Goal: Task Accomplishment & Management: Manage account settings

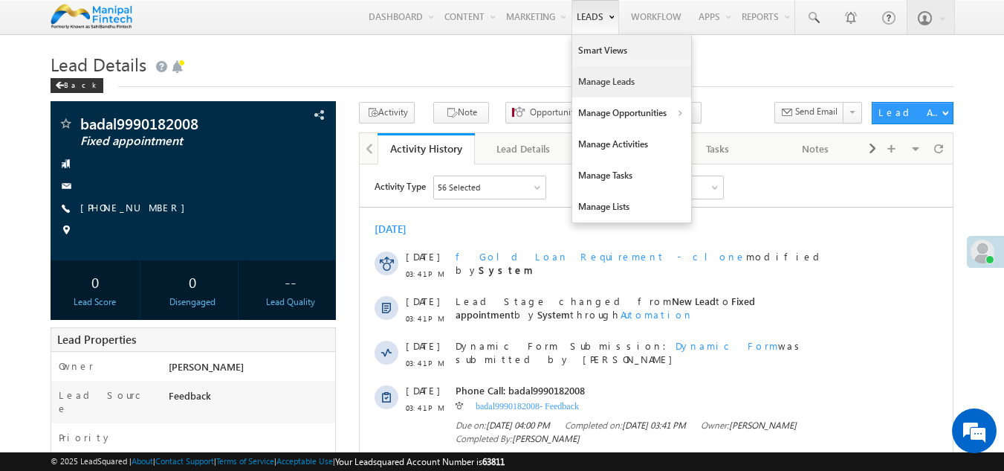
click at [624, 71] on link "Manage Leads" at bounding box center [631, 81] width 119 height 31
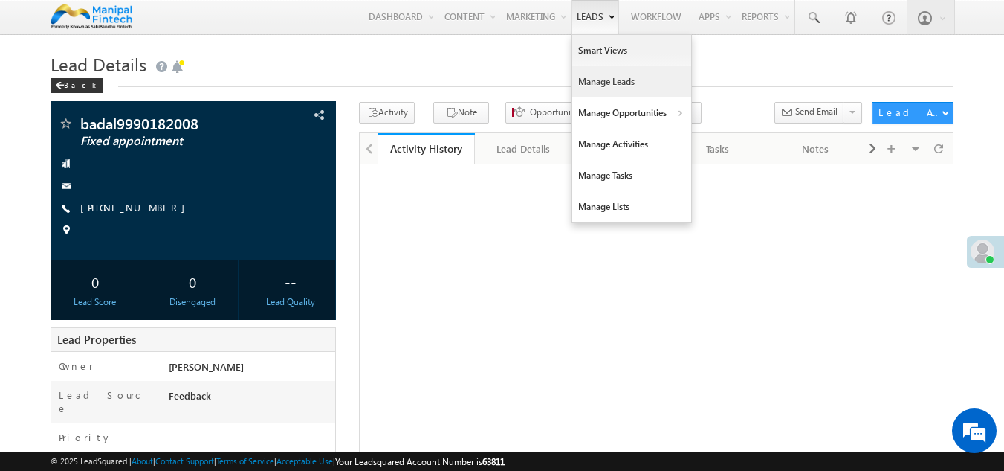
click at [610, 82] on link "Manage Leads" at bounding box center [631, 81] width 119 height 31
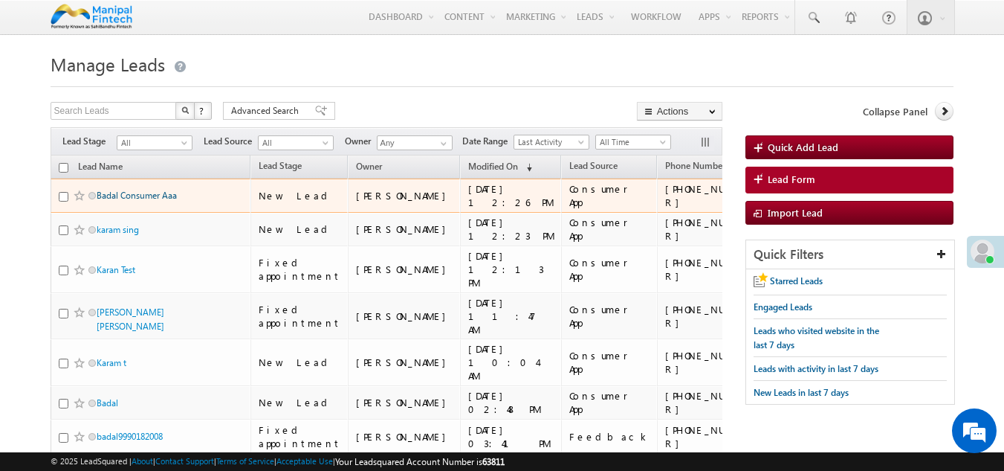
click at [122, 193] on link "Badal Consumer Aaa" at bounding box center [137, 195] width 80 height 11
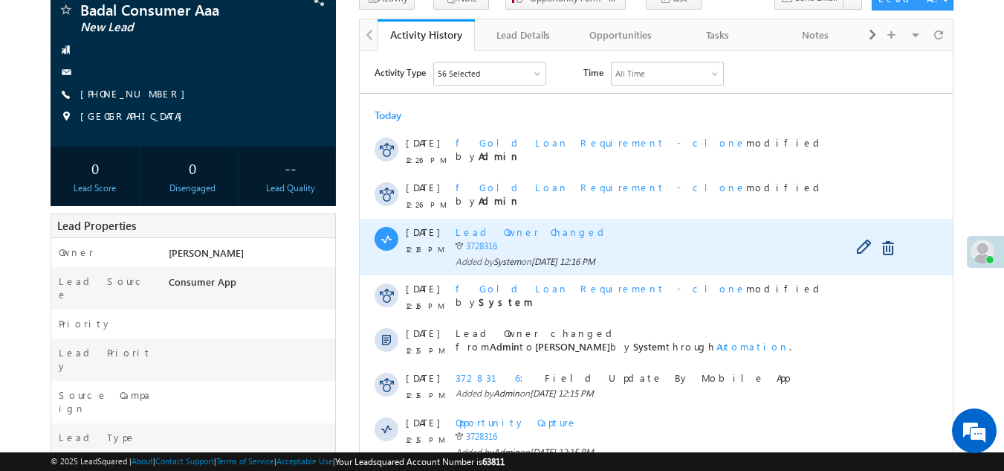
scroll to position [113, 0]
click at [668, 364] on div "3728316 Field Update By Mobile App Added by Admin on 19 Aug 2025 12:15 PM" at bounding box center [673, 386] width 434 height 45
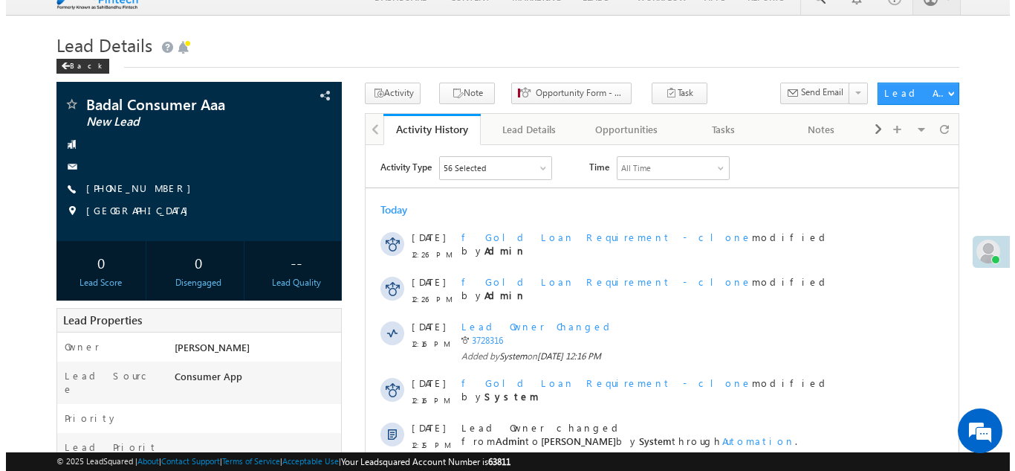
scroll to position [0, 0]
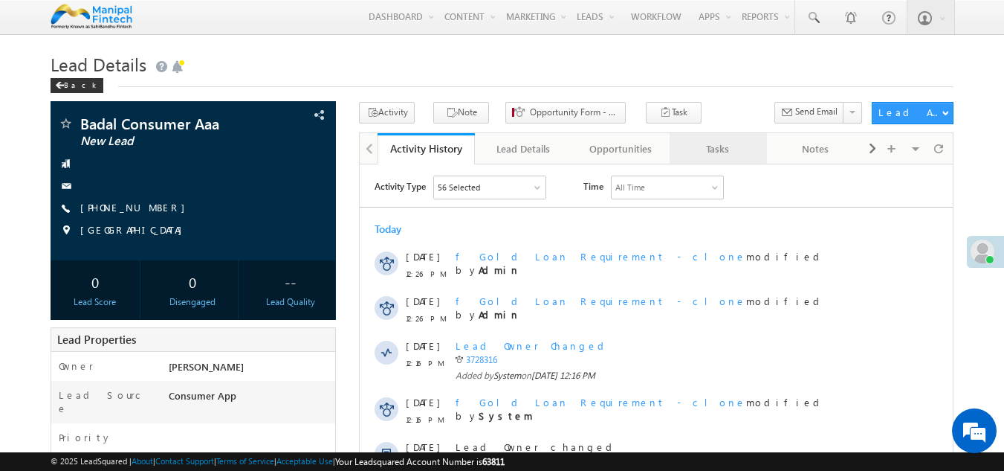
click at [720, 157] on div "Tasks" at bounding box center [718, 149] width 72 height 18
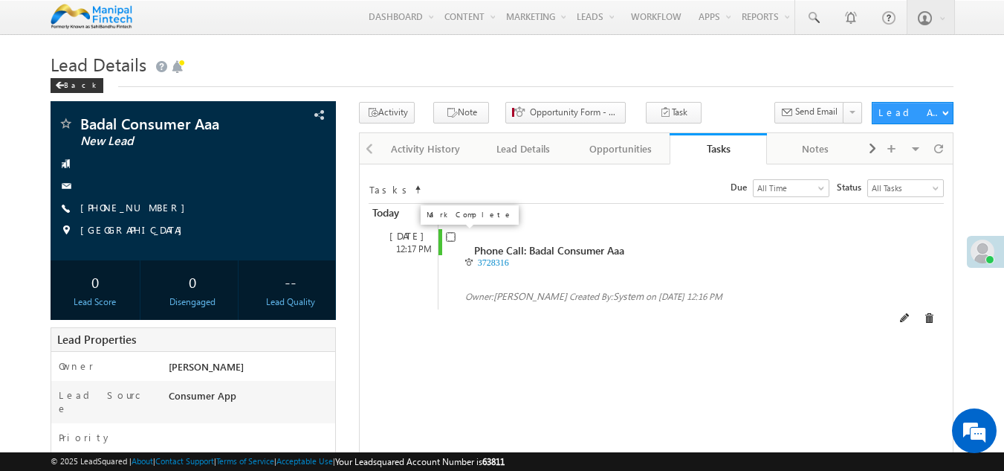
click at [451, 240] on input "checkbox" at bounding box center [451, 237] width 10 height 10
checkbox input "false"
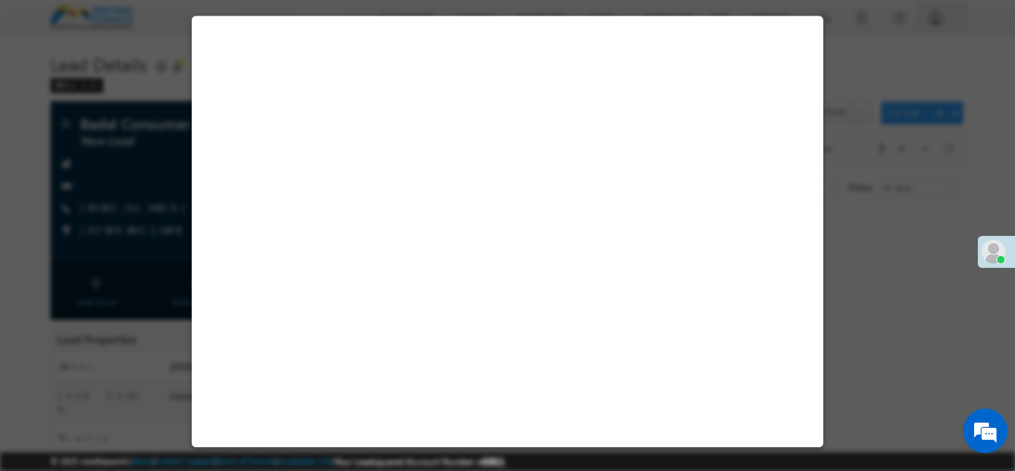
select select "Salaried"
select select "Consumer App"
select select "Fresh Lead"
select select "Doorstep"
select select "Medical Treatment"
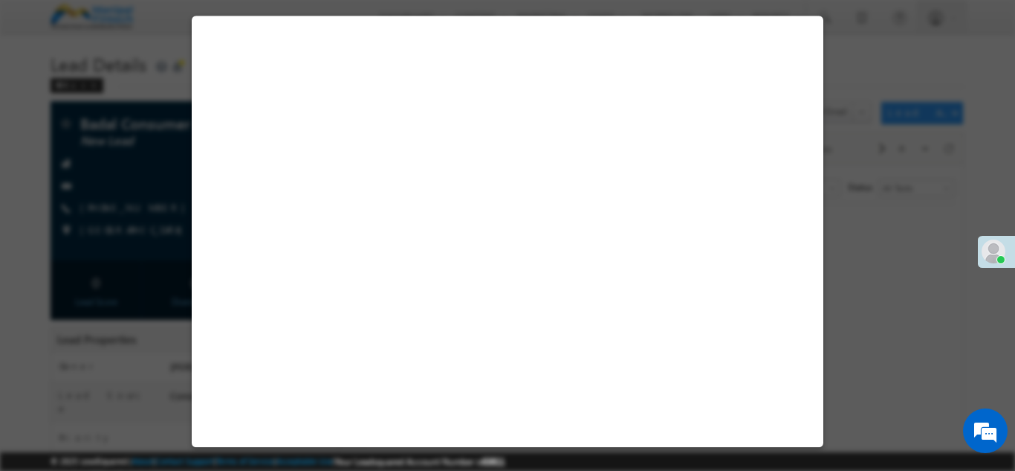
select select "Open"
select select "Fresh Lead"
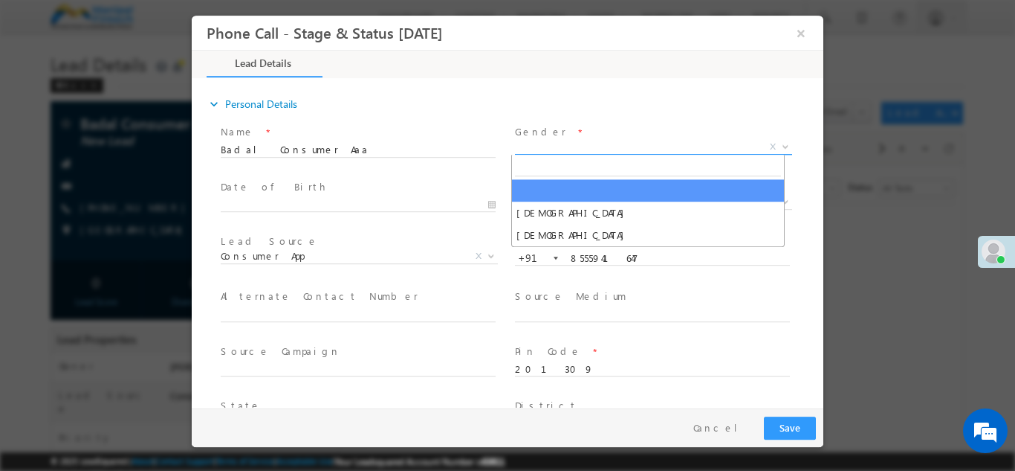
type input "08/19/25 12:41 PM"
click at [597, 145] on span "X" at bounding box center [653, 146] width 277 height 15
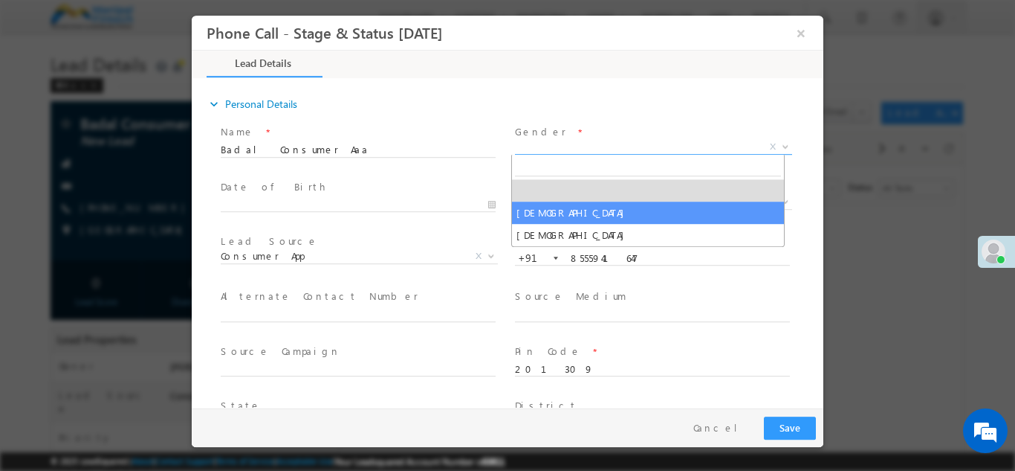
select select "Male"
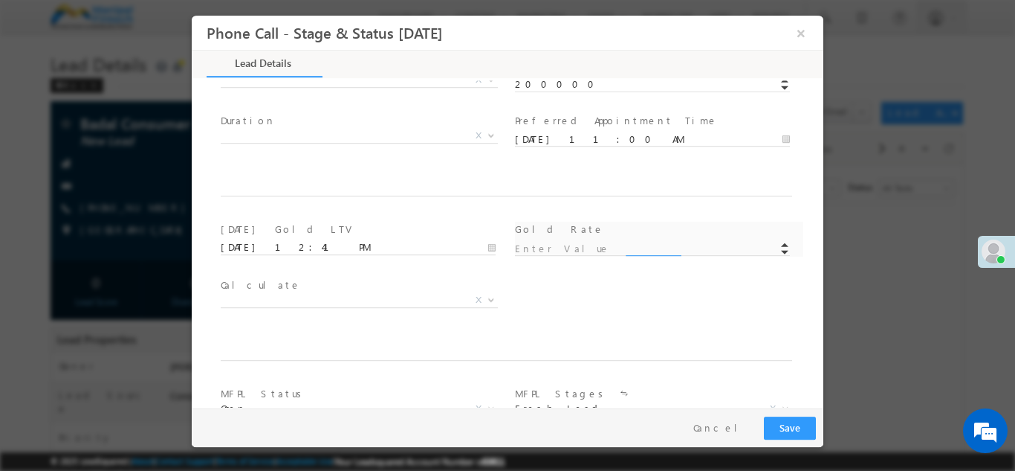
scroll to position [869, 0]
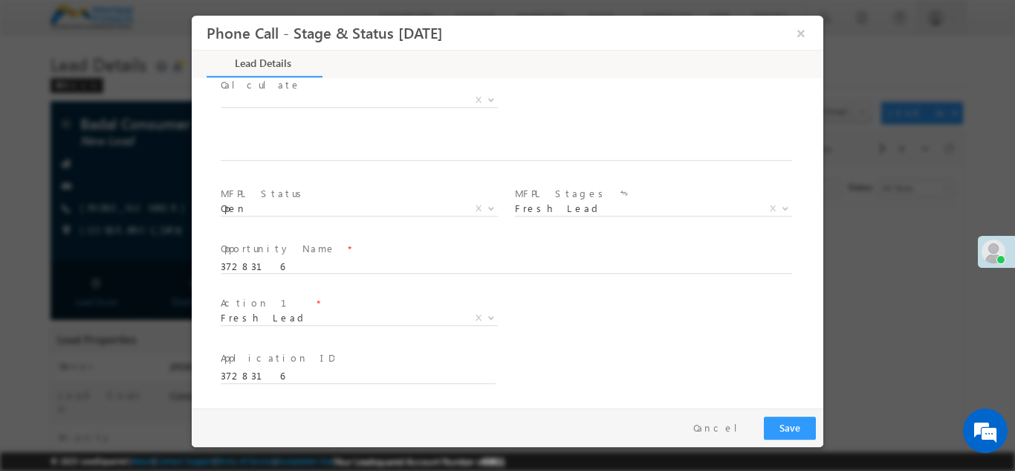
type input "0"
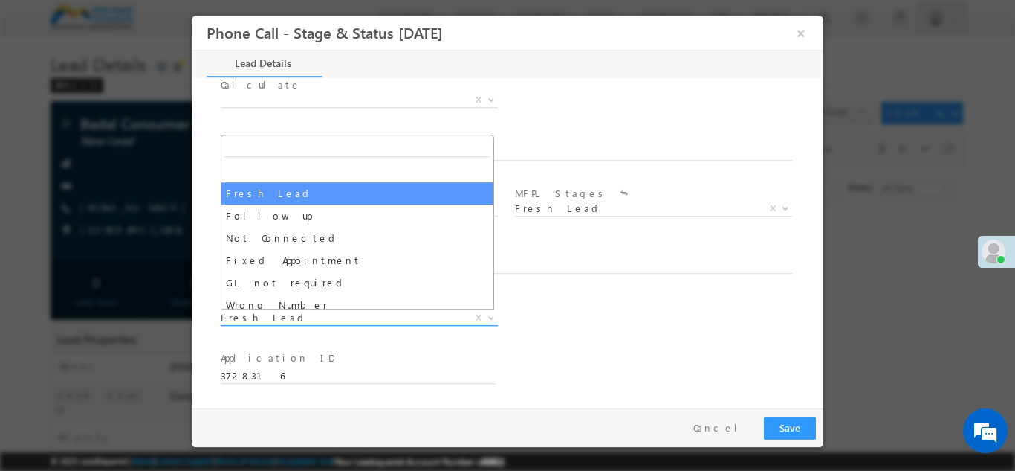
click at [288, 315] on span "Fresh Lead" at bounding box center [342, 316] width 242 height 13
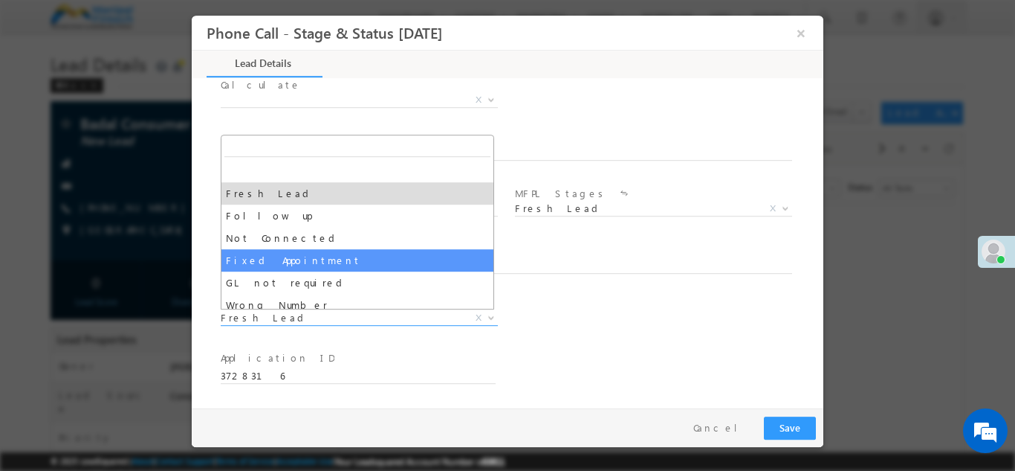
select select "Fixed Appointment"
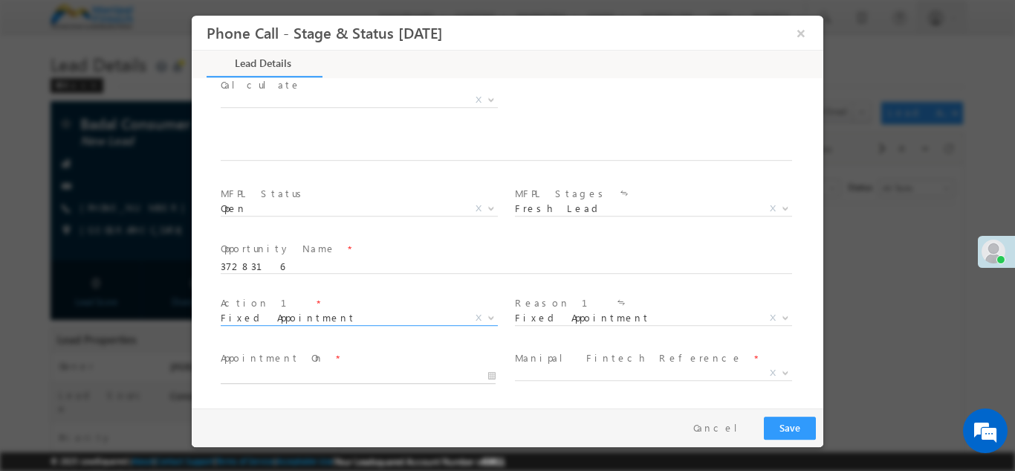
type input "08/19/25 12:42 PM"
type input "42"
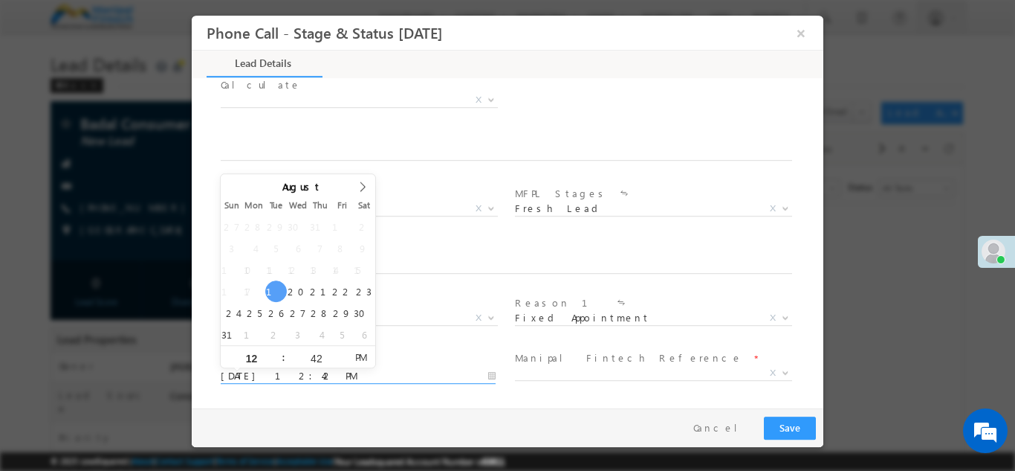
click at [336, 372] on input "08/19/25 12:42 PM" at bounding box center [358, 375] width 275 height 15
click at [258, 352] on input "12" at bounding box center [252, 357] width 62 height 10
type input "2"
type input "08/19/25 2:42 PM"
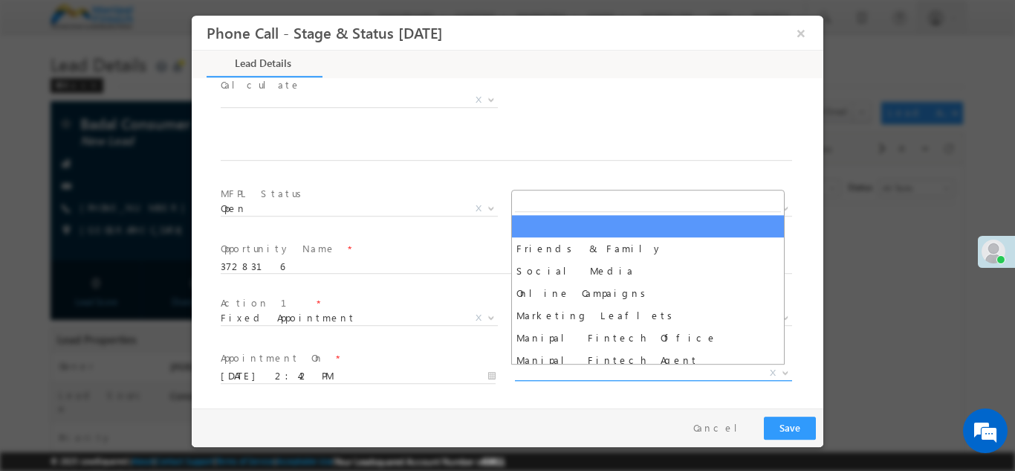
click at [571, 377] on span "X" at bounding box center [653, 372] width 277 height 15
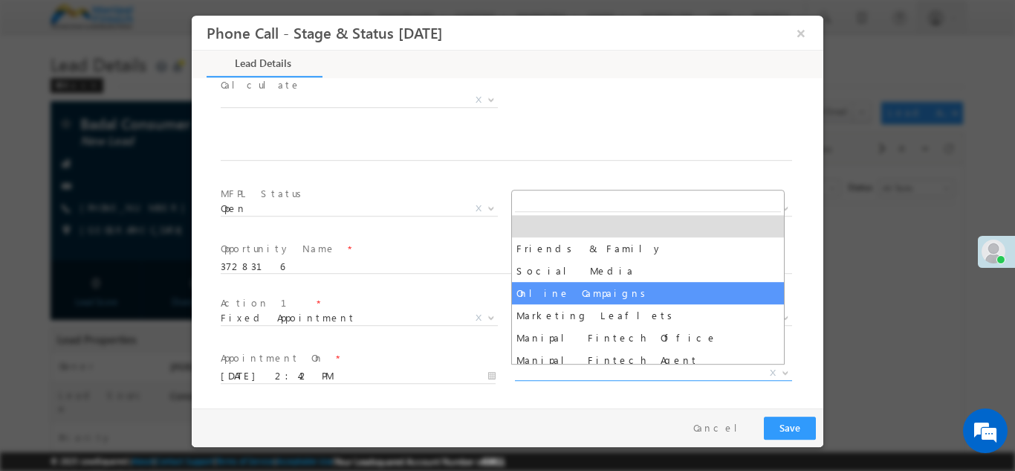
scroll to position [52, 0]
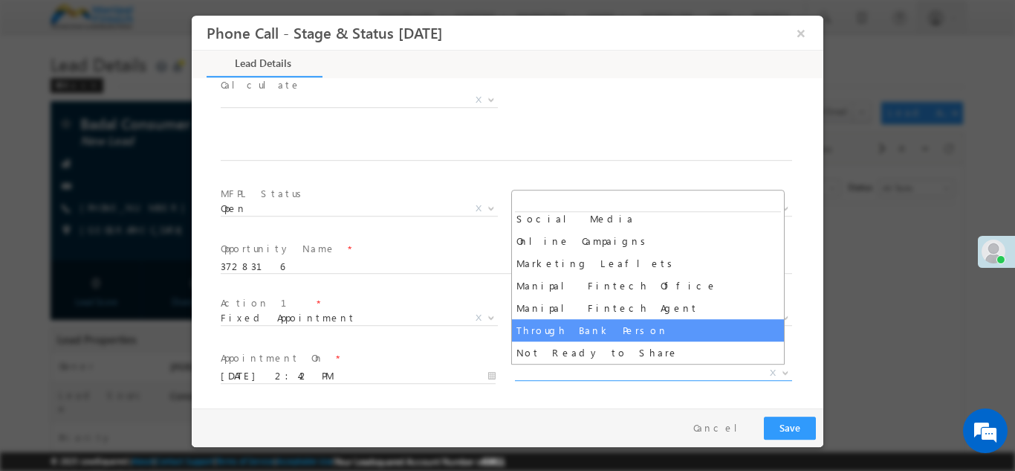
select select "Through Bank Person"
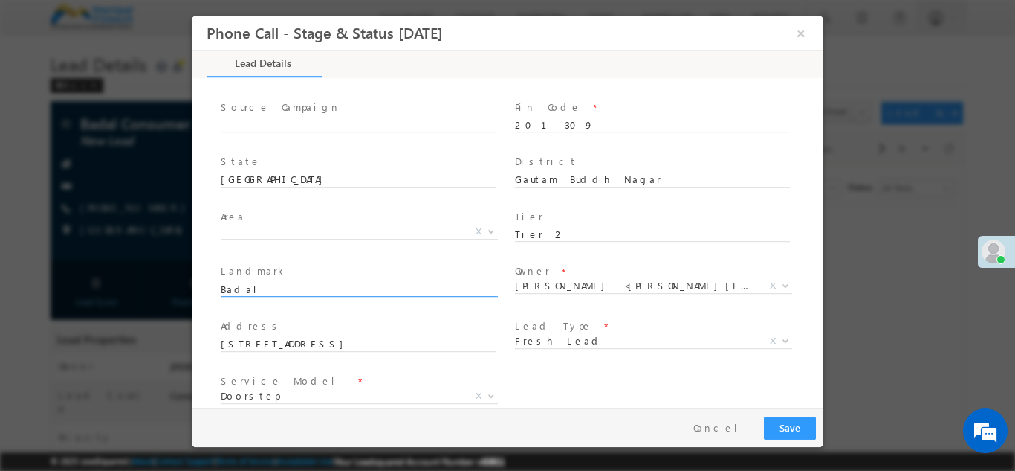
scroll to position [243, 0]
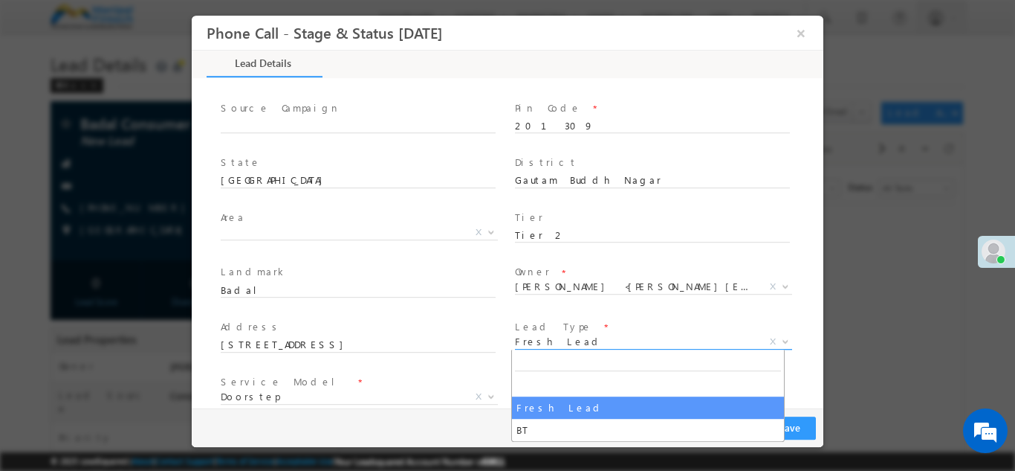
click at [560, 343] on span "Fresh Lead" at bounding box center [636, 340] width 242 height 13
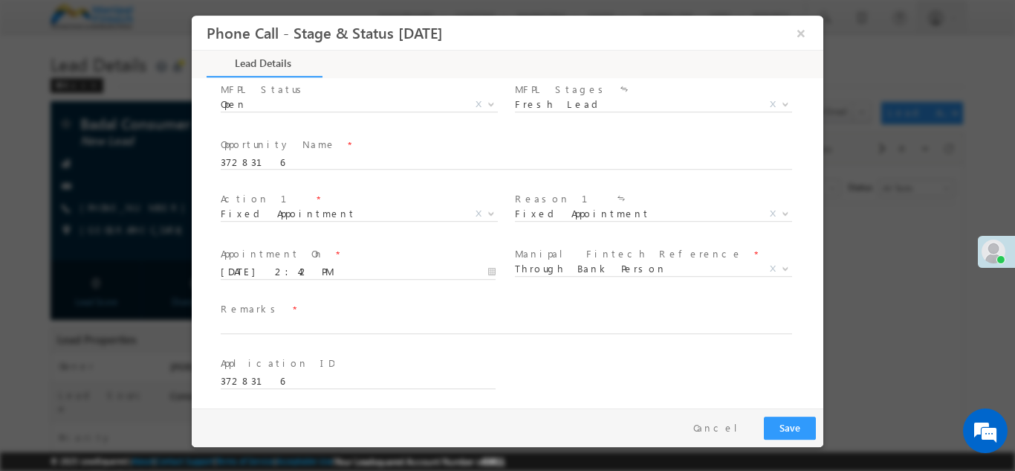
scroll to position [978, 0]
click at [376, 313] on span at bounding box center [513, 321] width 585 height 16
click at [344, 328] on span at bounding box center [498, 335] width 555 height 16
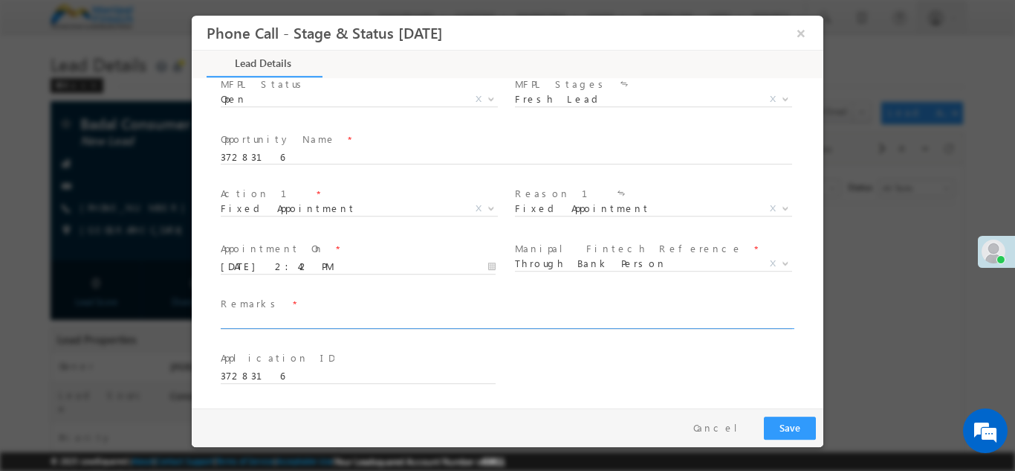
click at [352, 325] on input "text" at bounding box center [507, 321] width 572 height 15
type input "badal ds consumer"
click at [784, 424] on button "Save" at bounding box center [790, 427] width 52 height 23
